Goal: Task Accomplishment & Management: Manage account settings

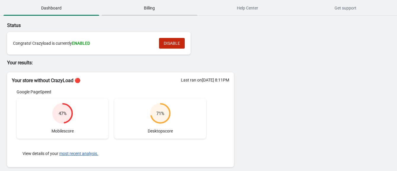
click at [144, 9] on span "Billing" at bounding box center [149, 8] width 96 height 11
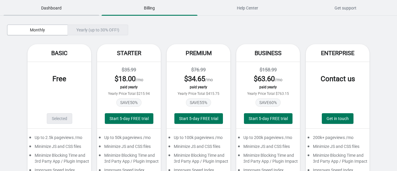
click at [54, 9] on span "Dashboard" at bounding box center [52, 8] width 96 height 11
